Goal: Check status: Check status

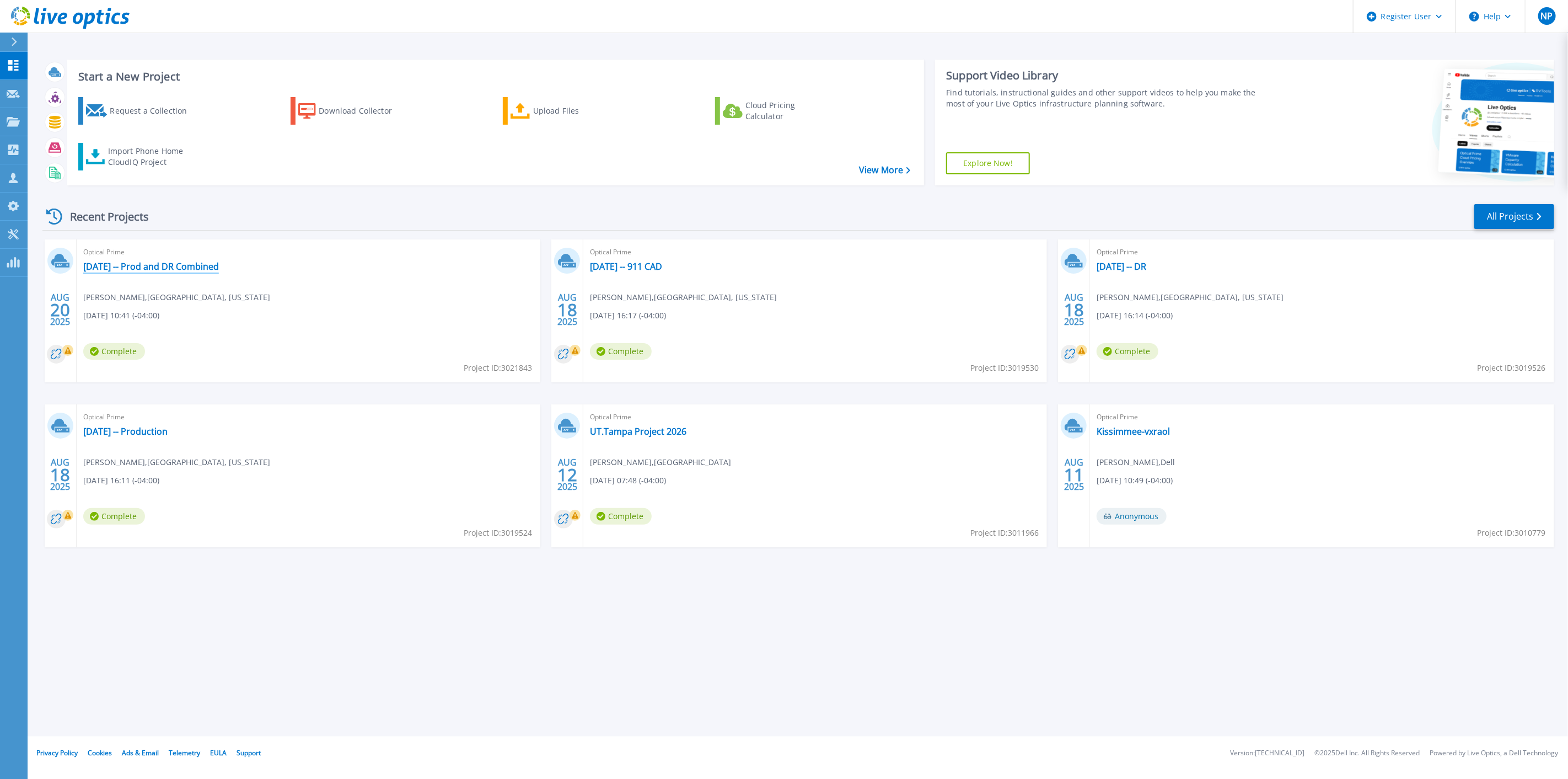
click at [219, 267] on link "2025-08-20 -- Prod and DR Combined" at bounding box center [151, 266] width 136 height 11
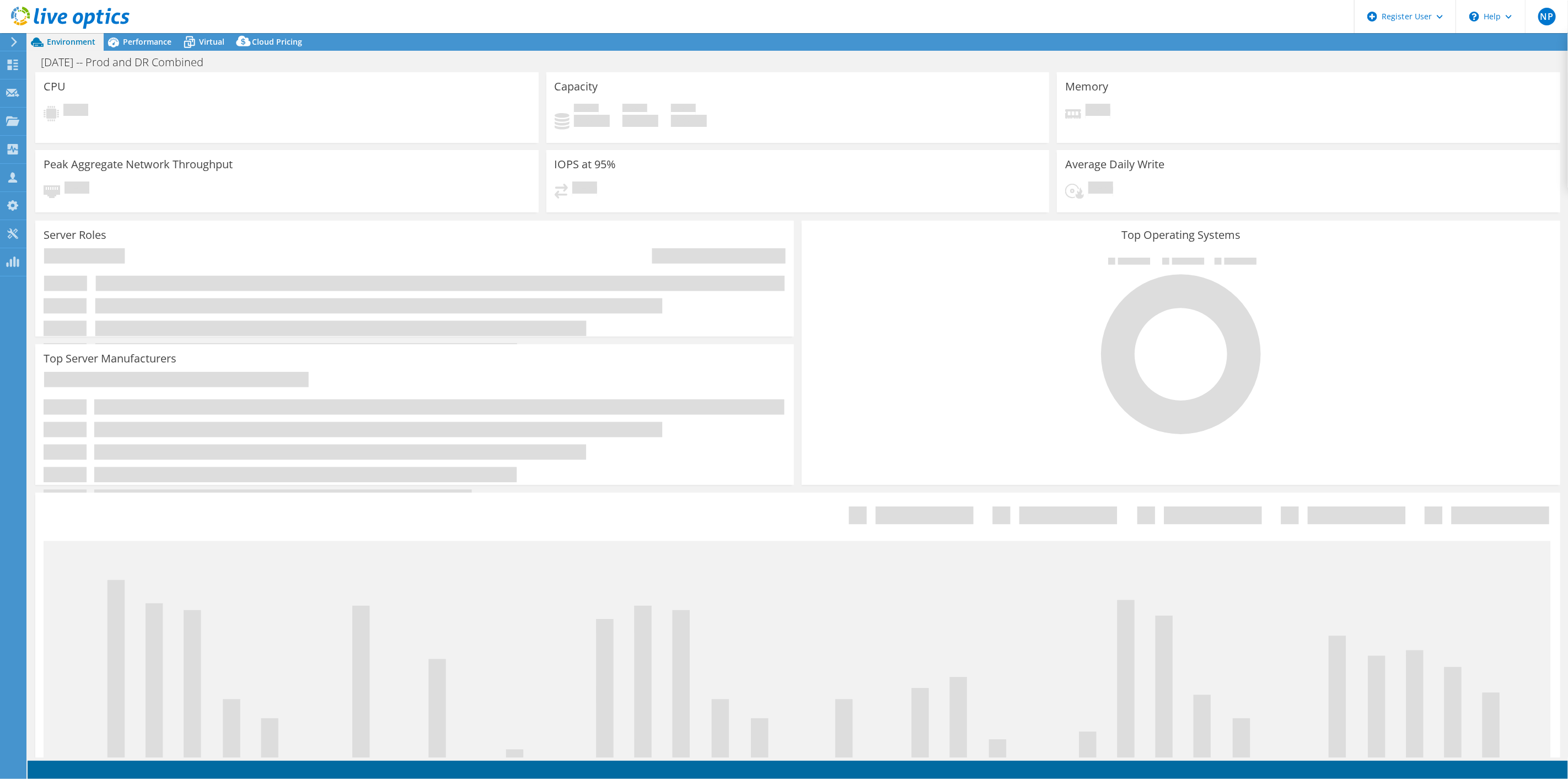
select select "USD"
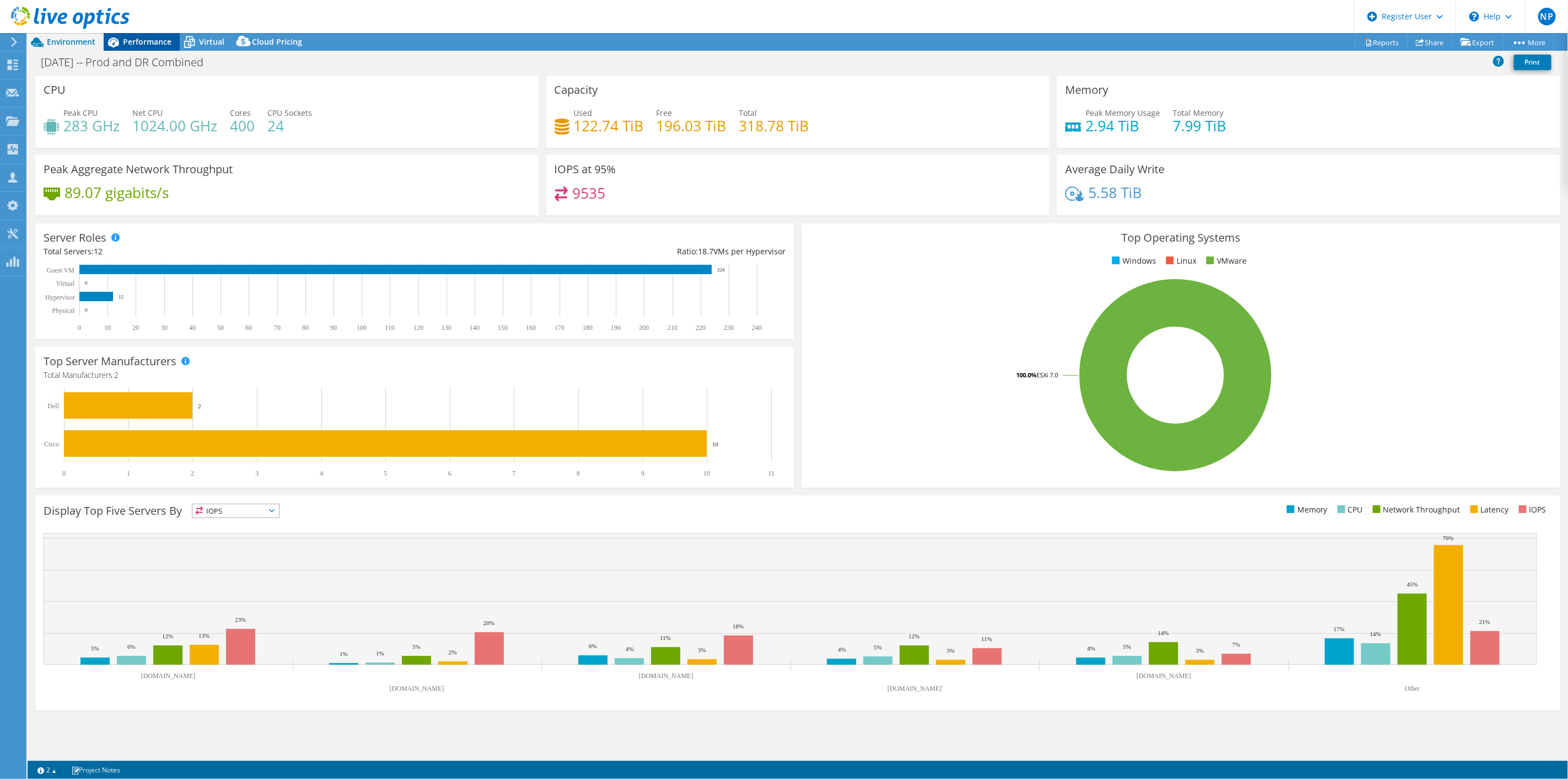
click at [173, 41] on div "Performance" at bounding box center [141, 41] width 76 height 18
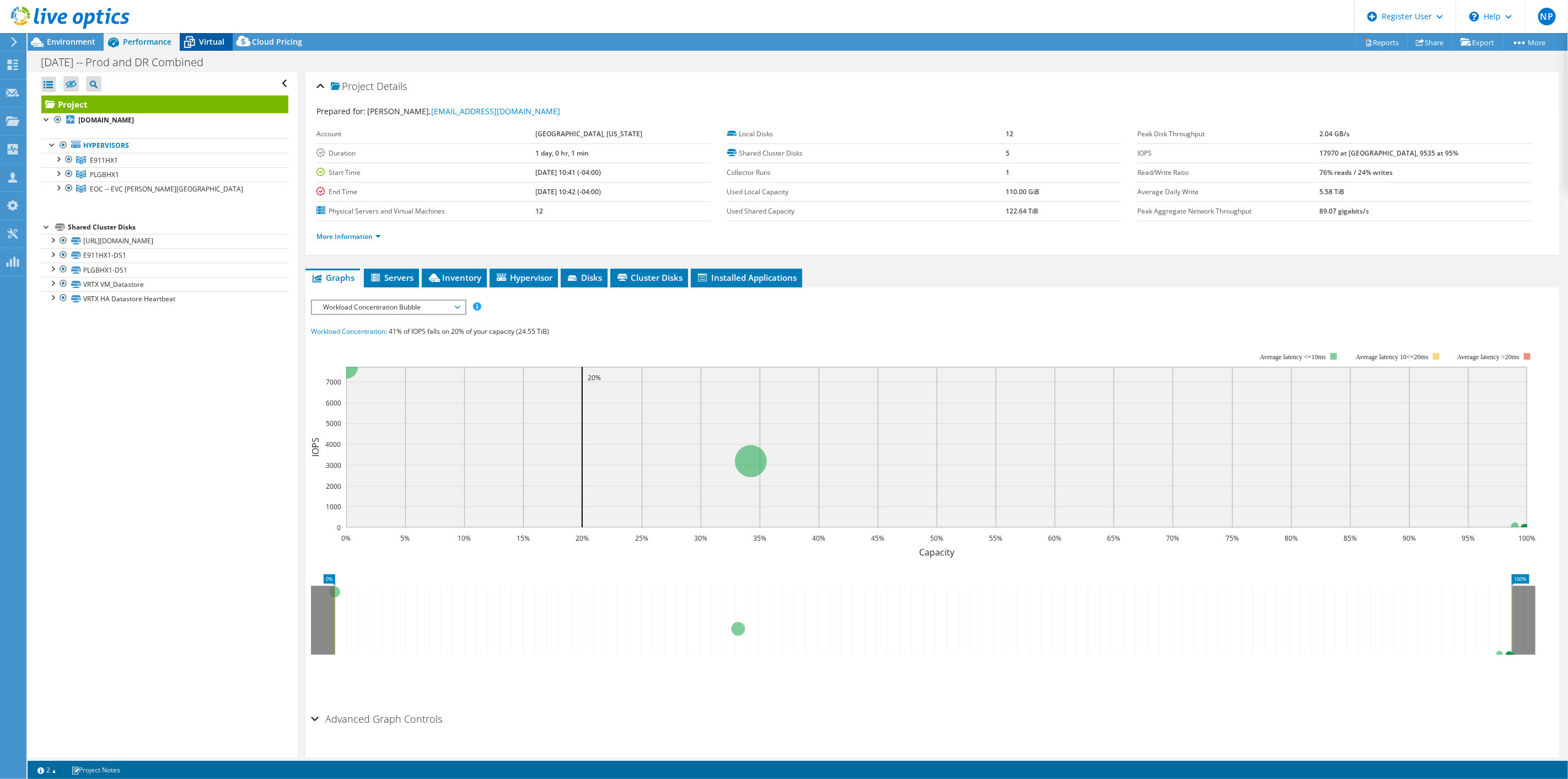
click at [196, 41] on icon at bounding box center [189, 42] width 19 height 19
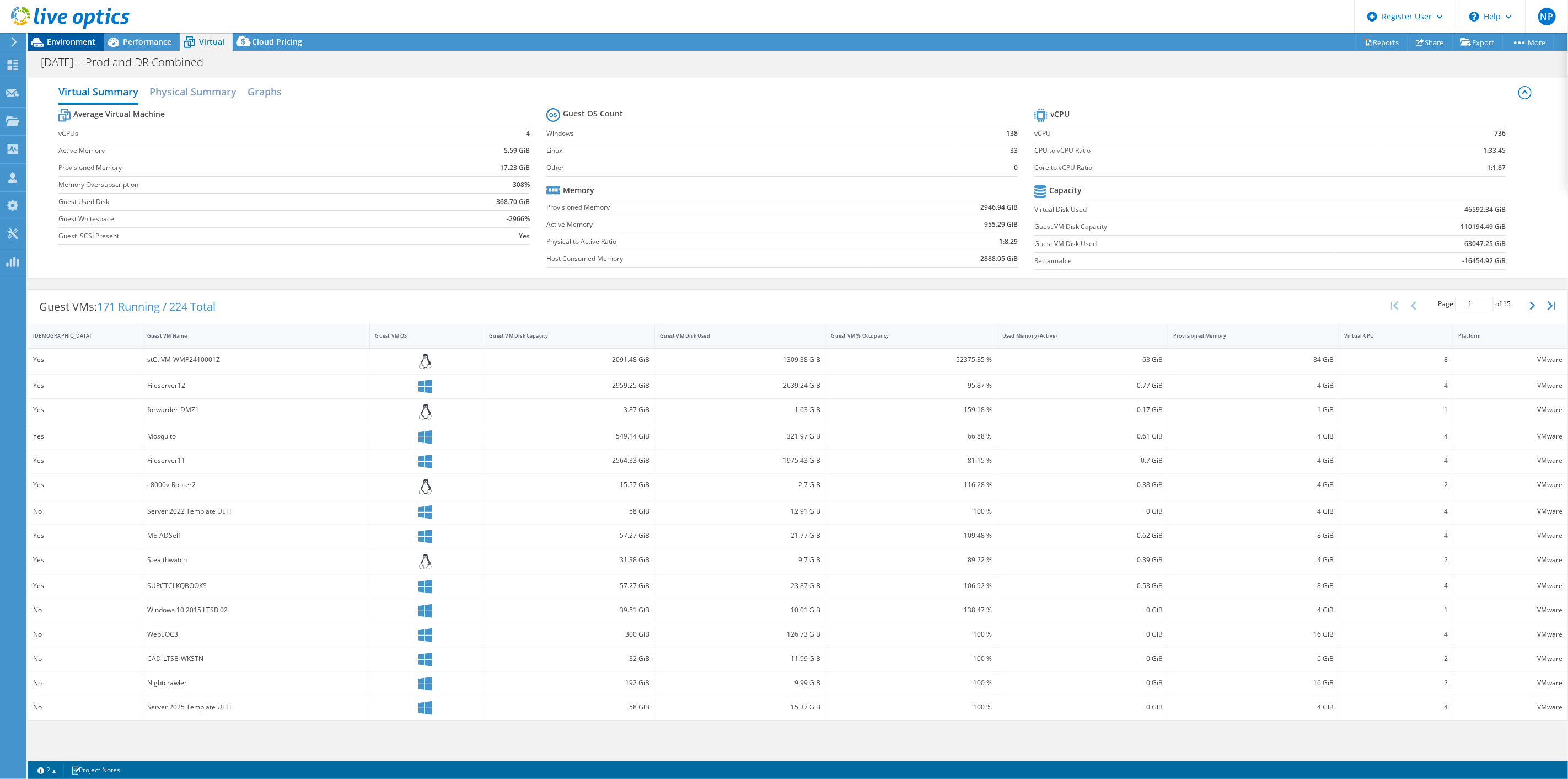
click at [79, 44] on span "Environment" at bounding box center [71, 41] width 49 height 10
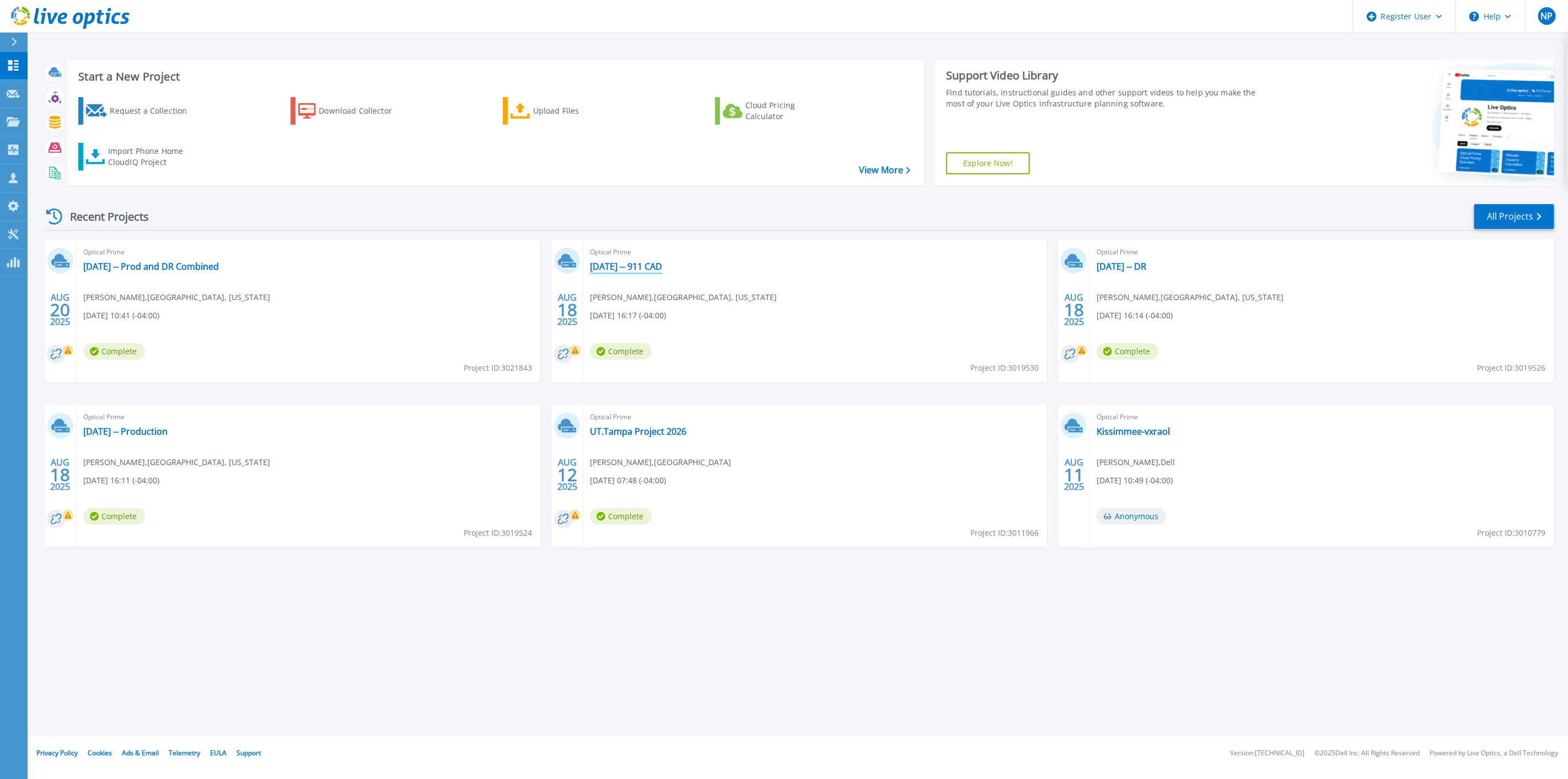
click at [616, 270] on link "[DATE] -- 911 CAD" at bounding box center [626, 266] width 72 height 11
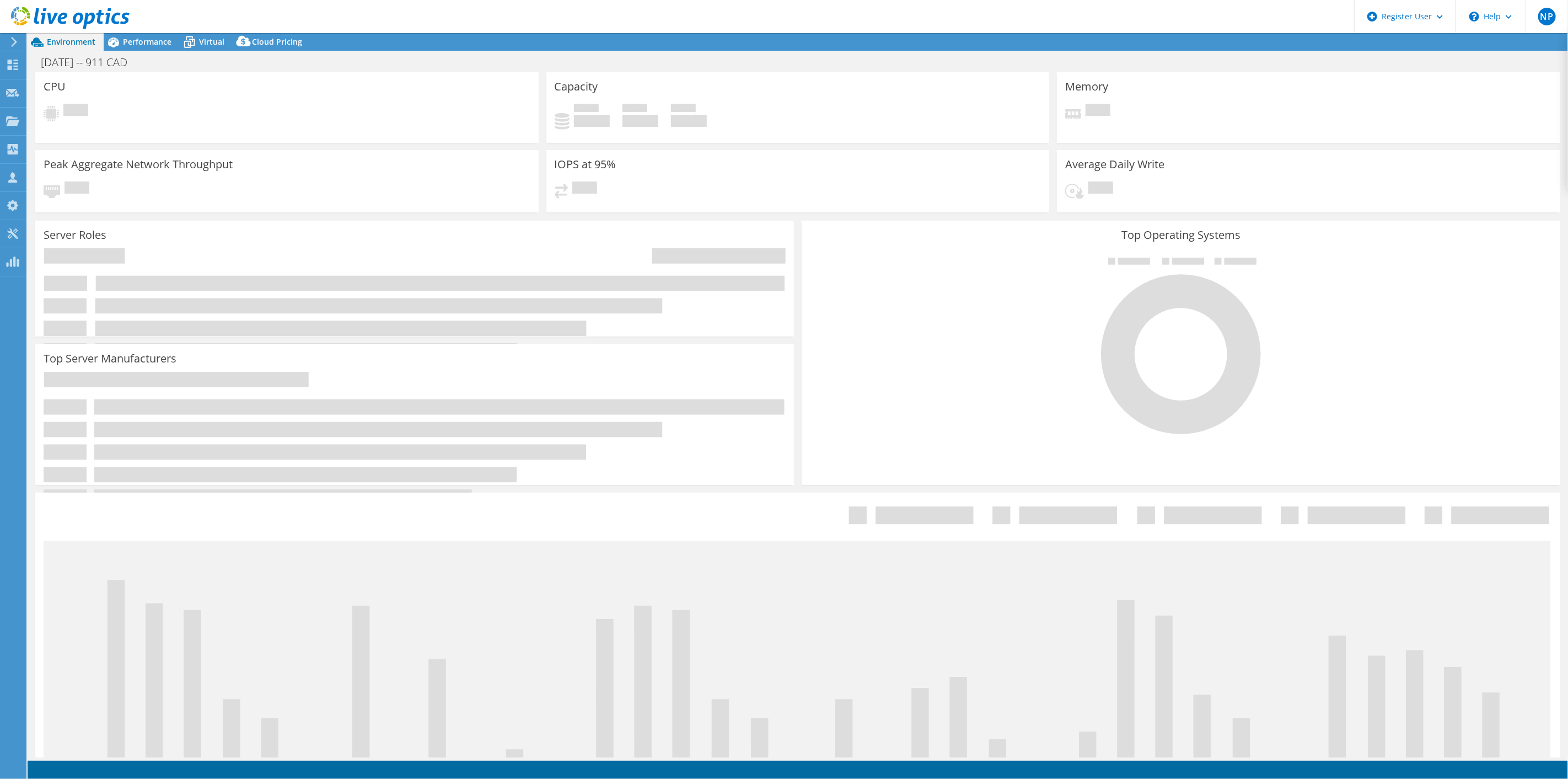
select select "USD"
